Goal: Task Accomplishment & Management: Complete application form

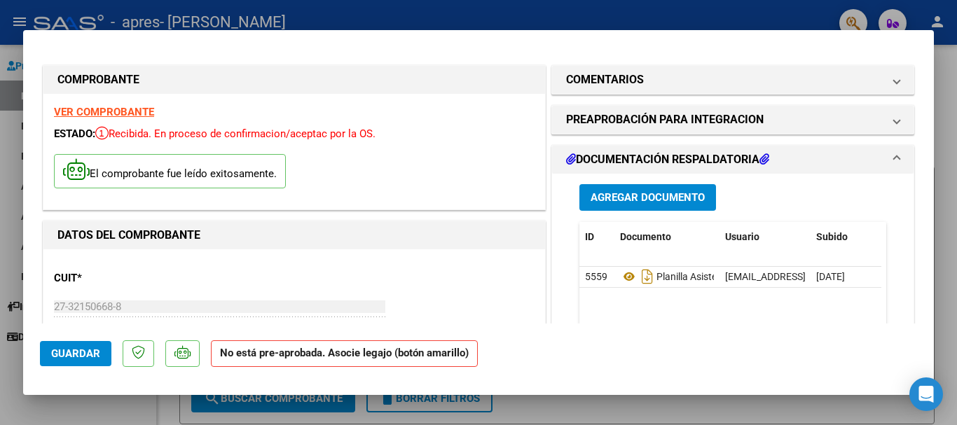
click at [80, 345] on button "Guardar" at bounding box center [75, 353] width 71 height 25
click at [377, 358] on strong "No está pre-aprobada. Asocie legajo (botón amarillo)" at bounding box center [344, 353] width 267 height 27
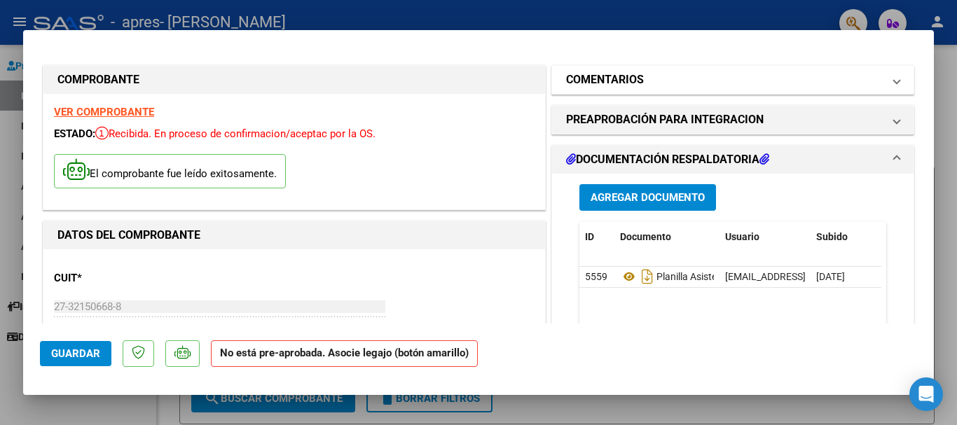
click at [853, 75] on mat-panel-title "COMENTARIOS" at bounding box center [724, 79] width 317 height 17
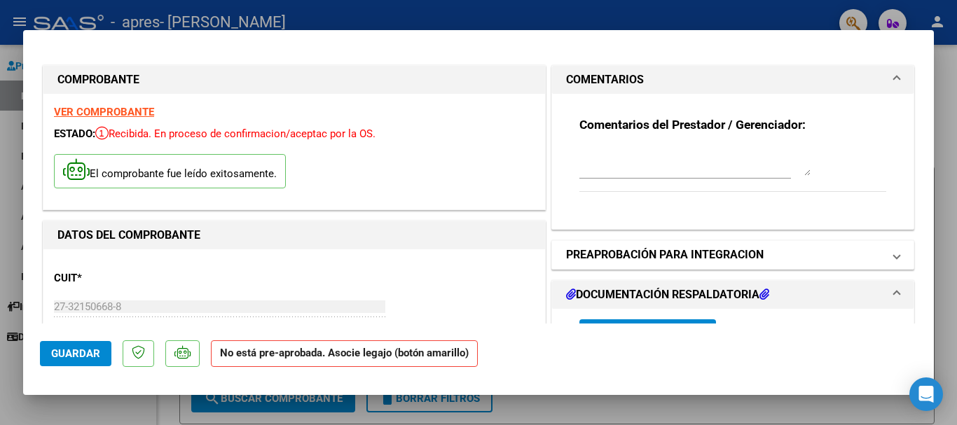
click at [720, 252] on h1 "PREAPROBACIÓN PARA INTEGRACION" at bounding box center [665, 255] width 198 height 17
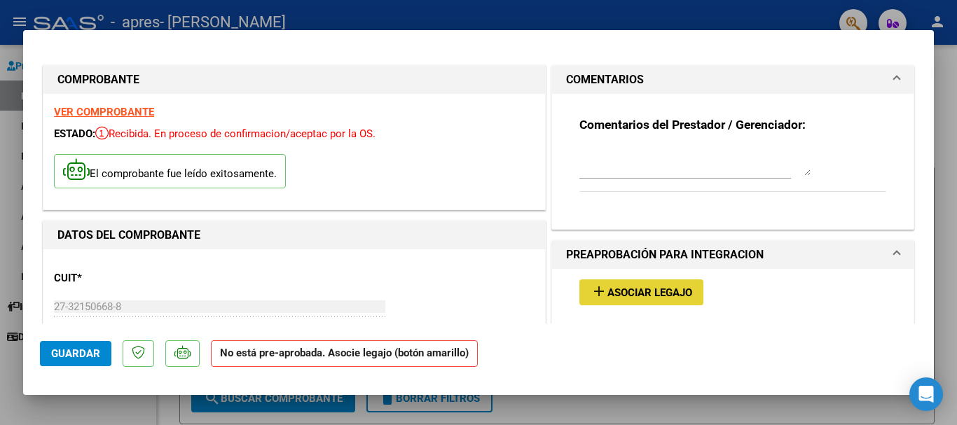
click at [624, 290] on span "Asociar Legajo" at bounding box center [649, 292] width 85 height 13
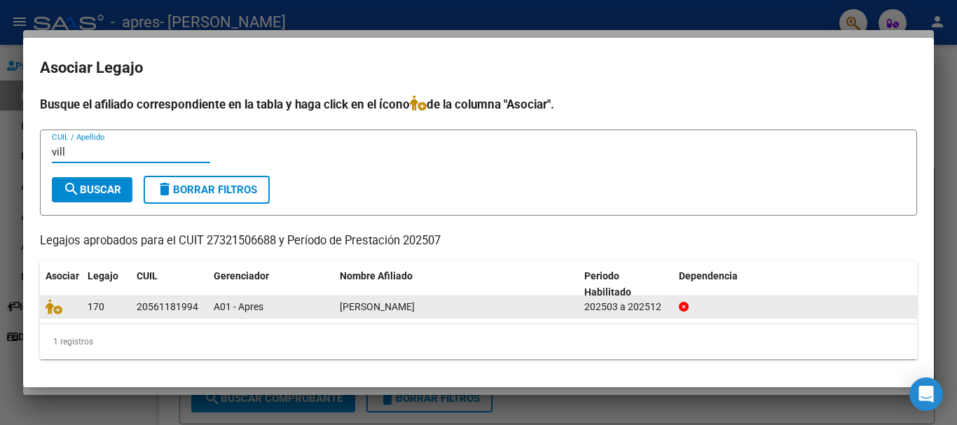
type input "vill"
click at [396, 310] on span "[PERSON_NAME]" at bounding box center [377, 306] width 75 height 11
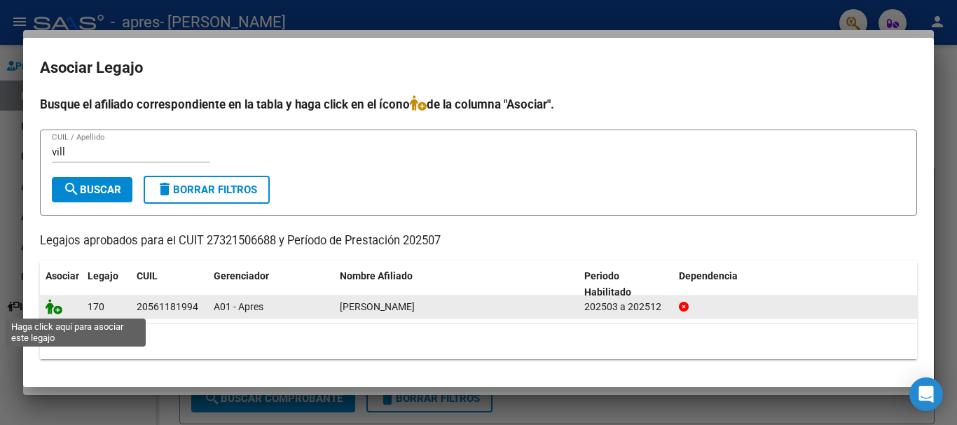
click at [48, 307] on icon at bounding box center [54, 306] width 17 height 15
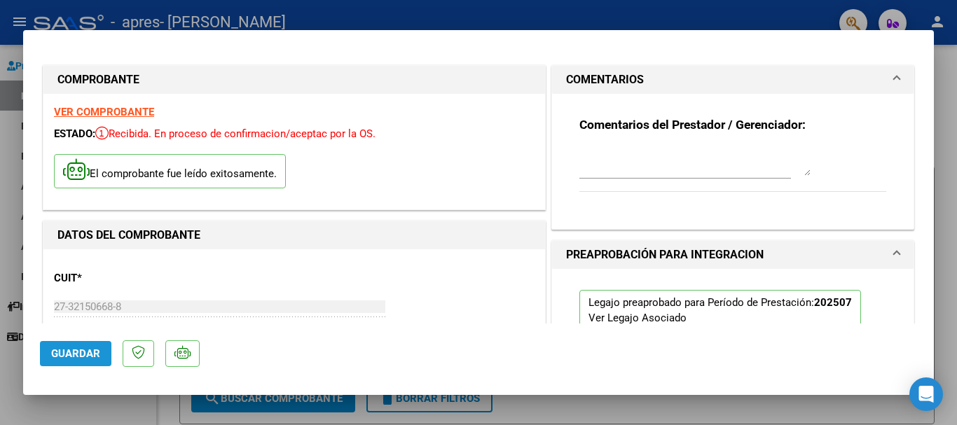
click at [86, 354] on span "Guardar" at bounding box center [75, 353] width 49 height 13
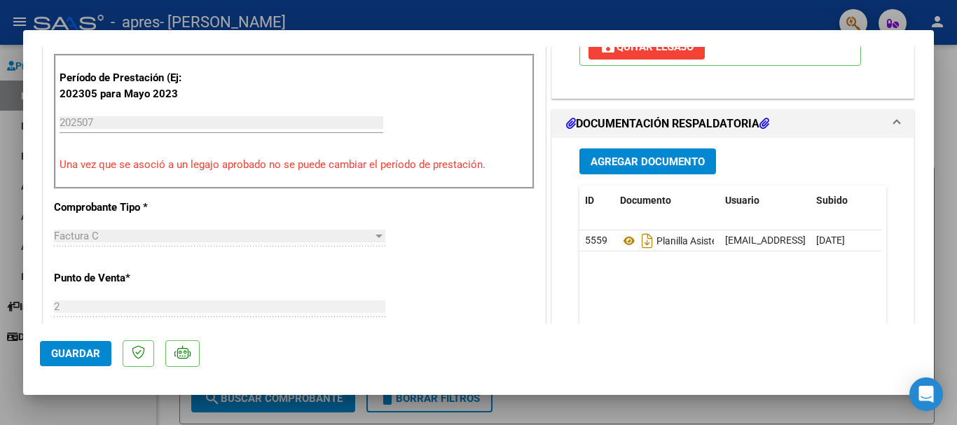
scroll to position [485, 0]
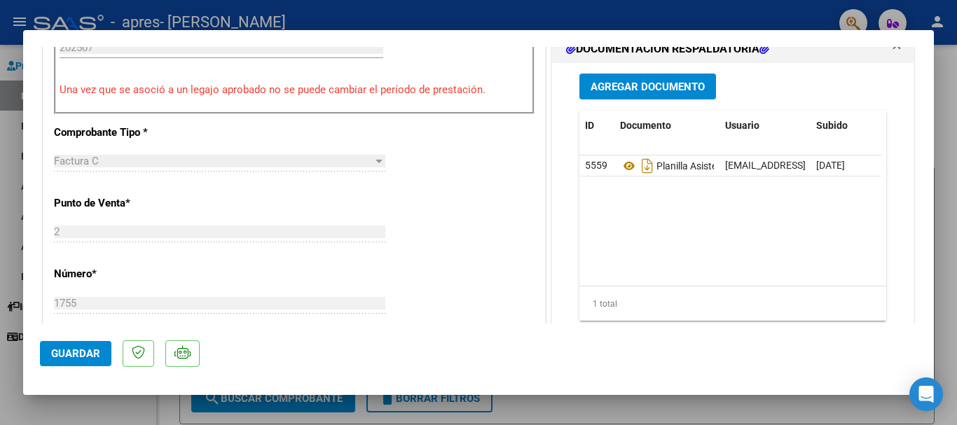
click at [944, 71] on div at bounding box center [478, 212] width 957 height 425
type input "$ 0,00"
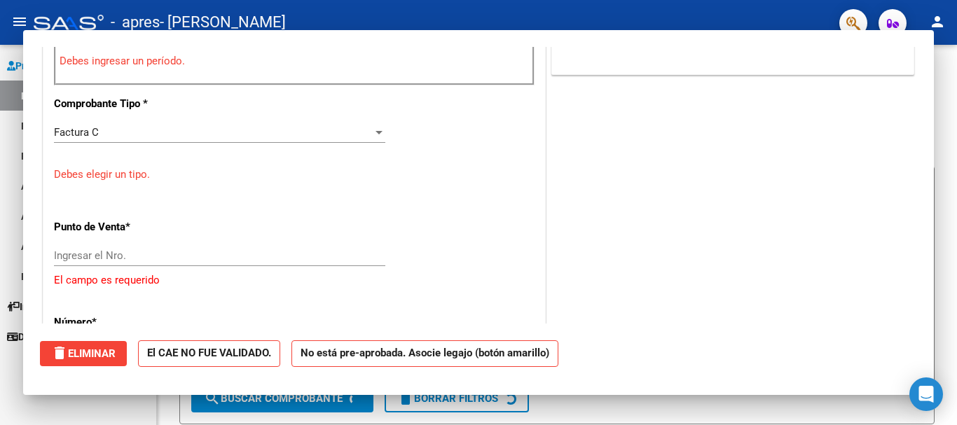
scroll to position [457, 0]
